Goal: Task Accomplishment & Management: Complete application form

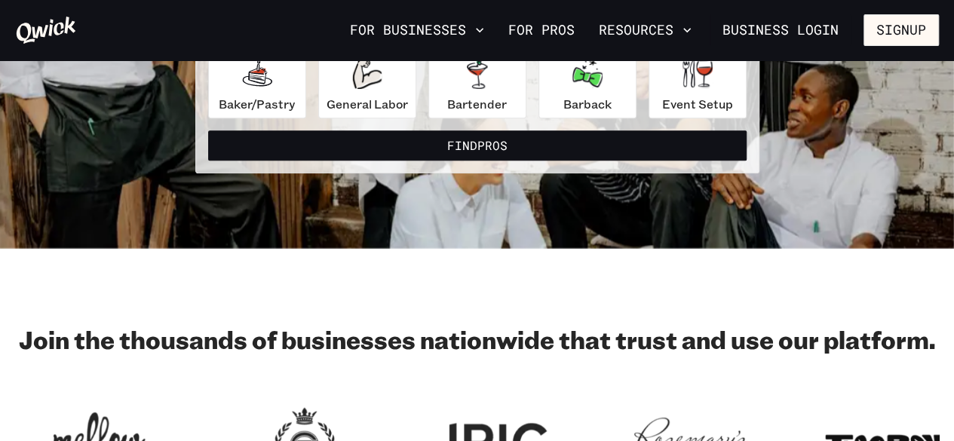
scroll to position [243, 0]
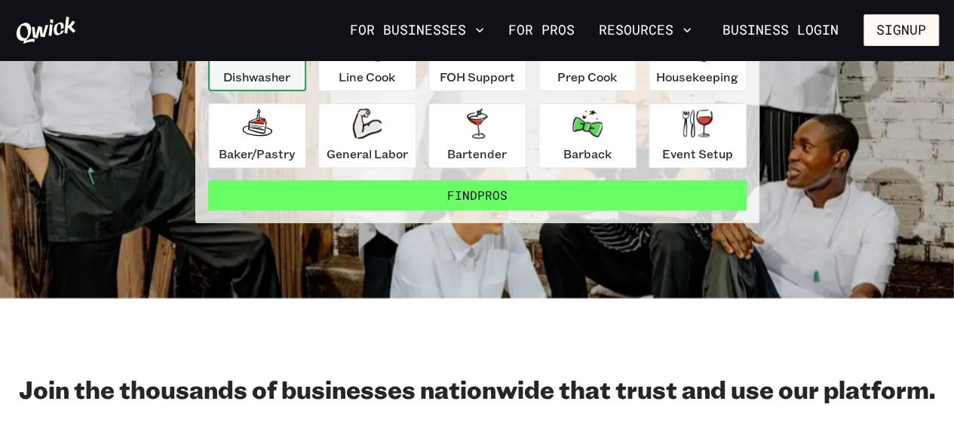
click at [469, 201] on button "Find Pros" at bounding box center [477, 195] width 539 height 30
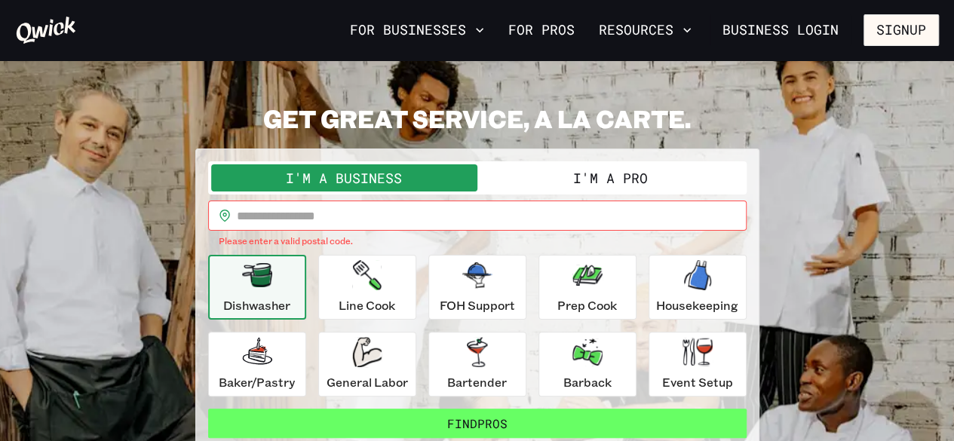
scroll to position [0, 0]
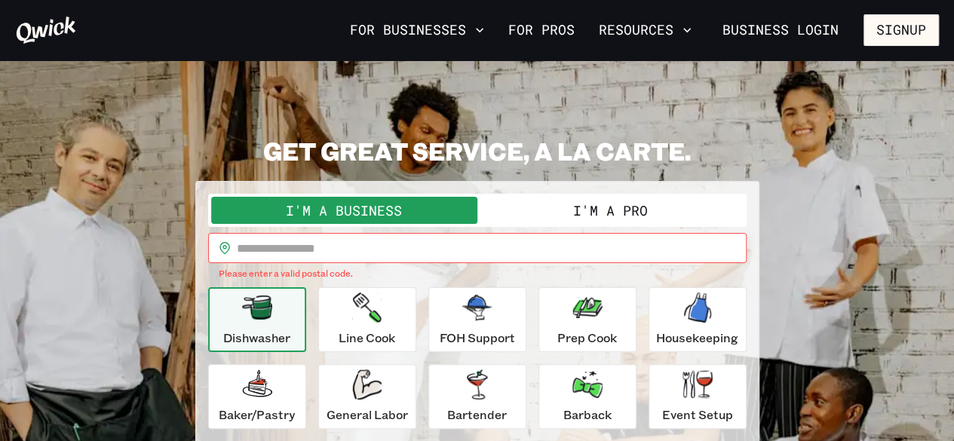
click at [469, 205] on button "I'm a Pro" at bounding box center [611, 210] width 266 height 27
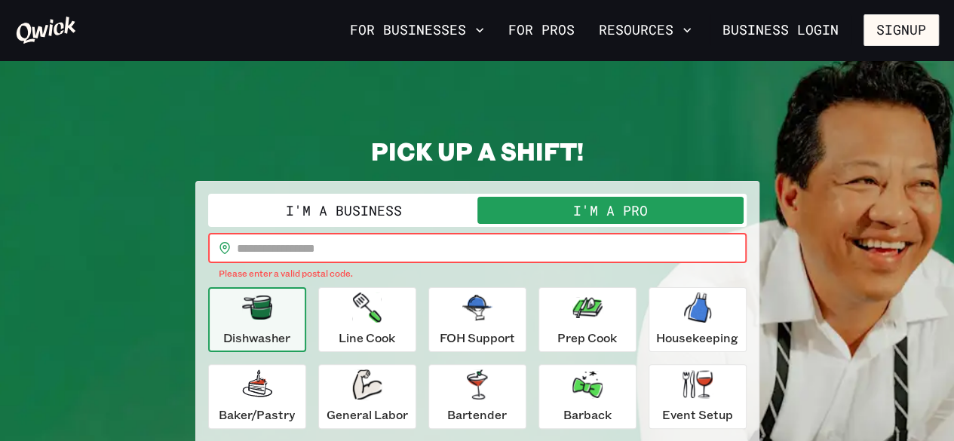
click at [469, 251] on input "text" at bounding box center [492, 248] width 510 height 30
type input "*****"
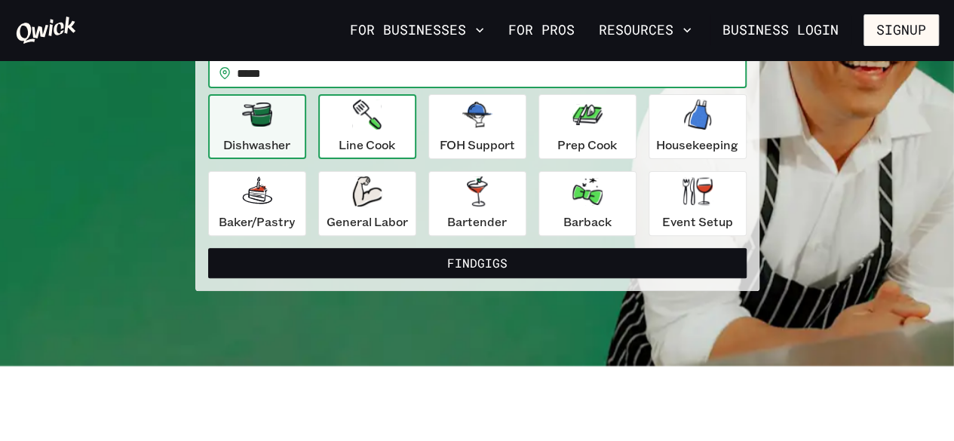
scroll to position [176, 0]
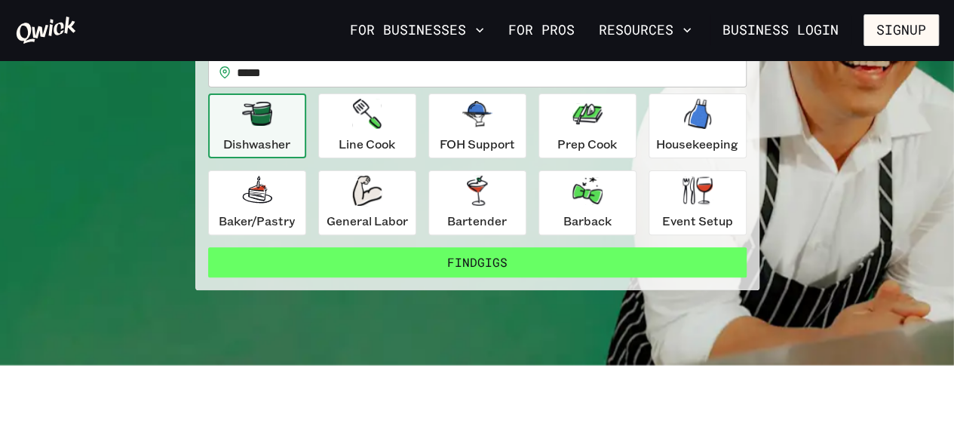
click at [386, 260] on button "Find Gigs" at bounding box center [477, 262] width 539 height 30
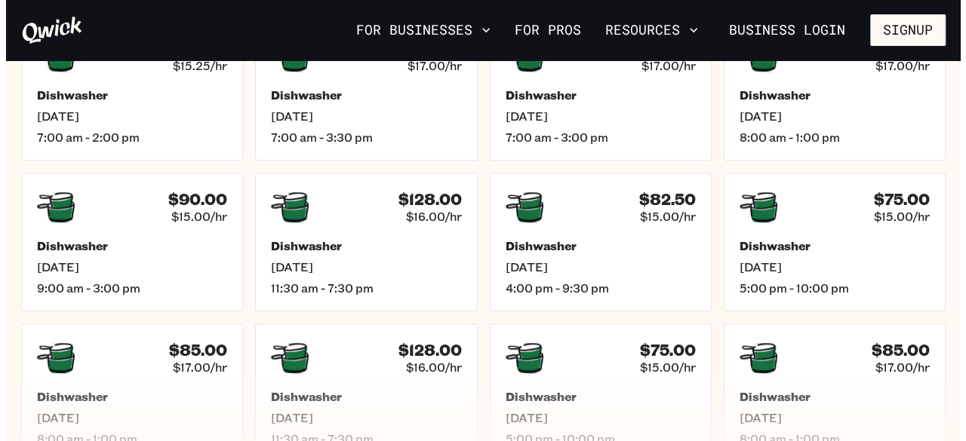
scroll to position [464, 0]
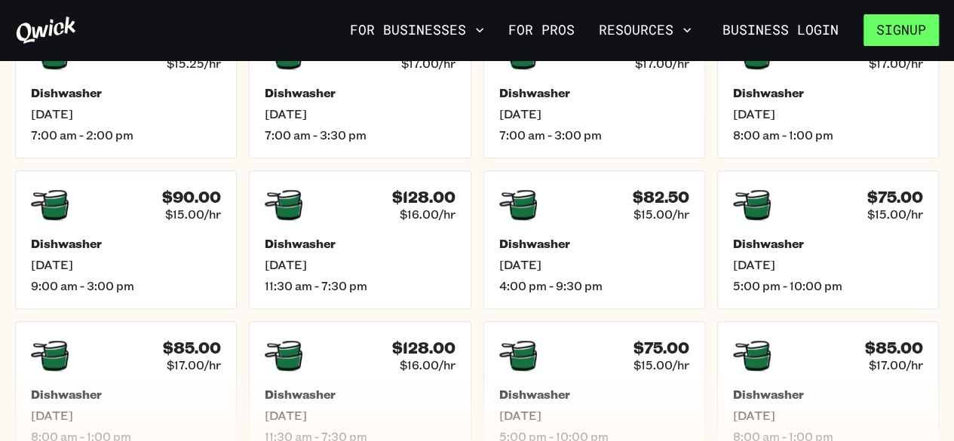
click at [469, 21] on button "Signup" at bounding box center [901, 30] width 75 height 32
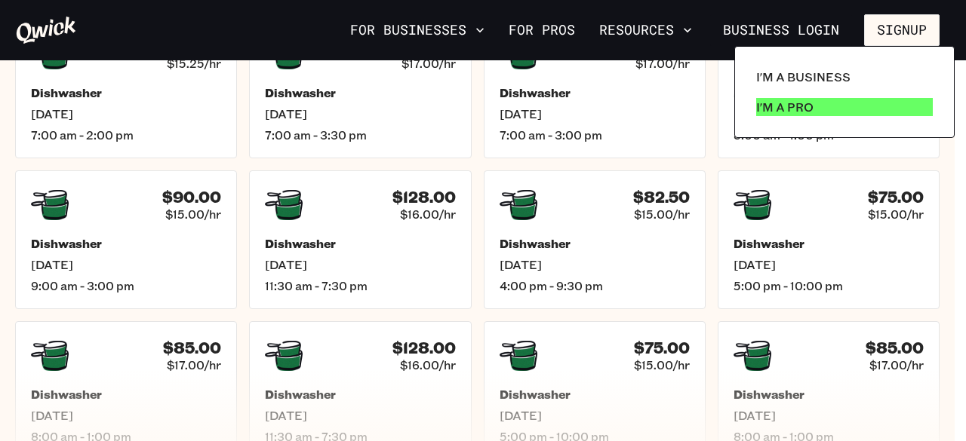
click at [469, 108] on link "I'm a Pro" at bounding box center [844, 107] width 189 height 30
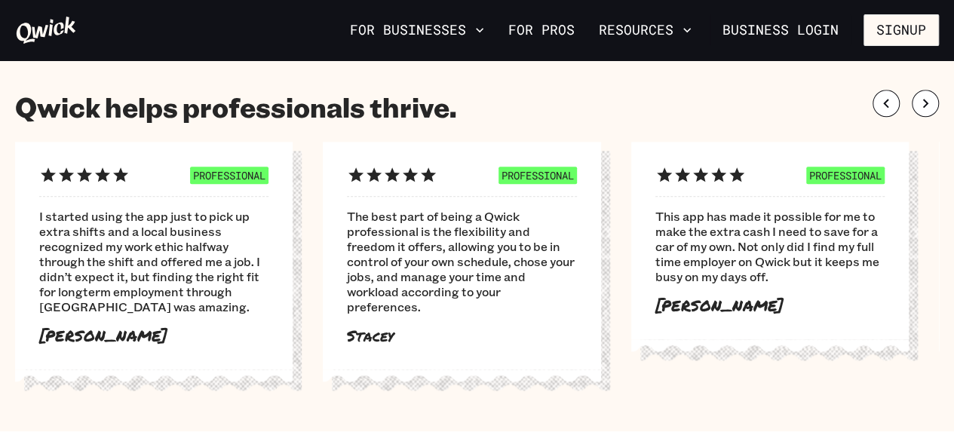
scroll to position [872, 0]
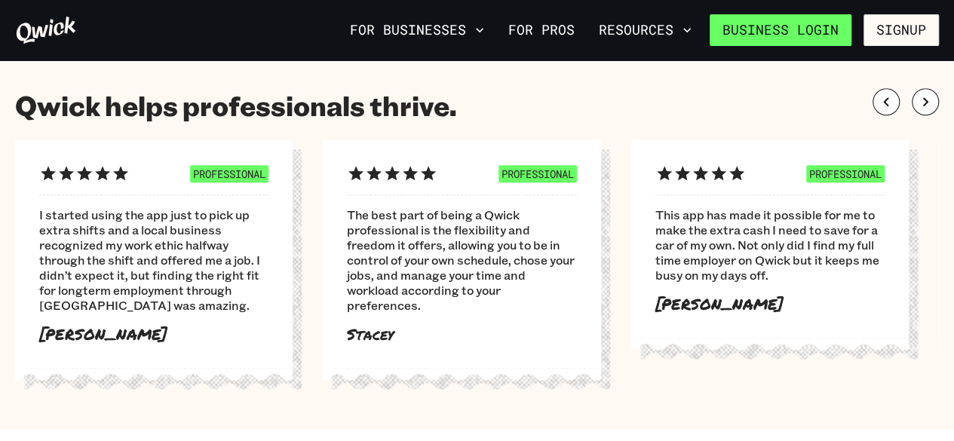
click at [816, 16] on link "Business Login" at bounding box center [781, 30] width 142 height 32
